Goal: Transaction & Acquisition: Purchase product/service

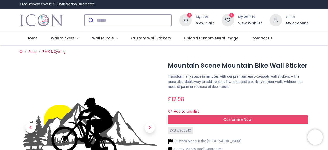
click at [51, 51] on link "BMX & Cycling" at bounding box center [53, 52] width 23 height 4
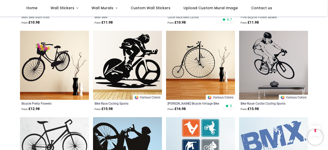
scroll to position [522, 0]
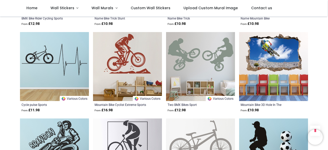
scroll to position [951, 0]
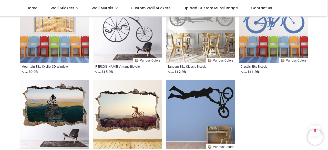
scroll to position [1341, 0]
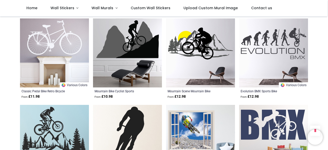
scroll to position [275, 0]
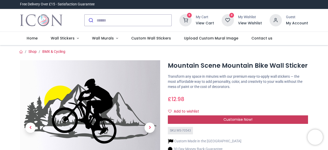
click at [247, 119] on span "Customise Now!" at bounding box center [238, 119] width 29 height 5
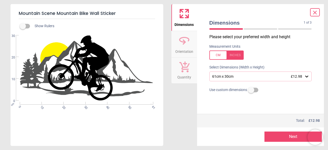
click at [238, 58] on div at bounding box center [227, 55] width 34 height 9
click at [267, 75] on div "24" x 11.8" (2ft 0" x 1ft) £12.98" at bounding box center [258, 76] width 93 height 4
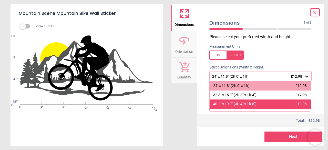
click at [255, 103] on div "40.2" x 19.7" (3ft 4" x 1ft 8")" at bounding box center [234, 104] width 43 height 5
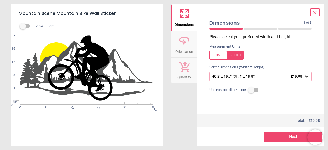
click at [251, 75] on div "40.2" x 19.7" (3ft 4" x 1ft 8") £19.98" at bounding box center [258, 76] width 93 height 4
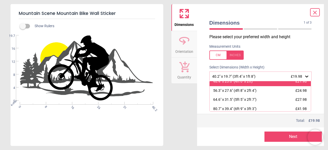
scroll to position [33, 0]
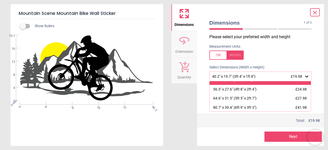
click at [282, 92] on div "56.3" x 27.6" (4ft 8" x 2ft 4") £24.98" at bounding box center [261, 89] width 102 height 9
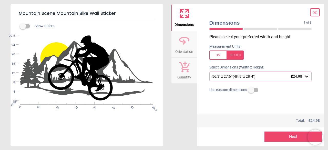
click at [283, 138] on button "Next" at bounding box center [293, 137] width 57 height 10
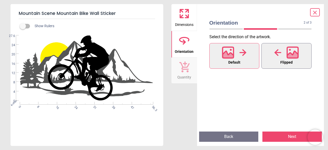
click at [291, 63] on span "Flipped" at bounding box center [287, 62] width 12 height 7
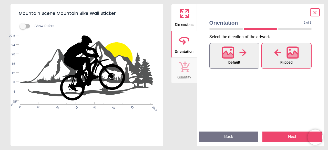
click at [251, 65] on button "Default" at bounding box center [235, 56] width 50 height 26
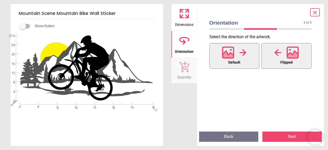
click at [284, 54] on div at bounding box center [287, 52] width 25 height 13
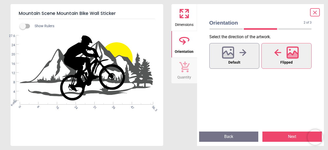
click at [269, 135] on button "Next" at bounding box center [293, 137] width 60 height 10
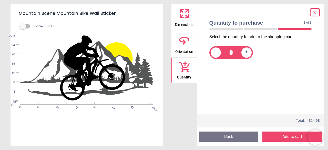
click at [246, 52] on span "+" at bounding box center [246, 52] width 3 height 6
type input "*"
click at [286, 139] on button "Add to cart" at bounding box center [293, 137] width 60 height 10
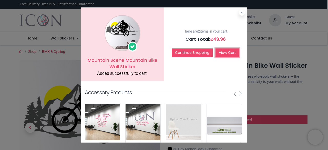
click at [228, 53] on link "View Cart" at bounding box center [228, 52] width 24 height 9
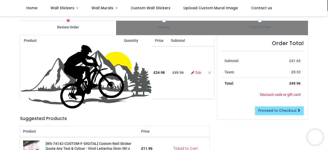
scroll to position [28, 0]
